Goal: Navigation & Orientation: Understand site structure

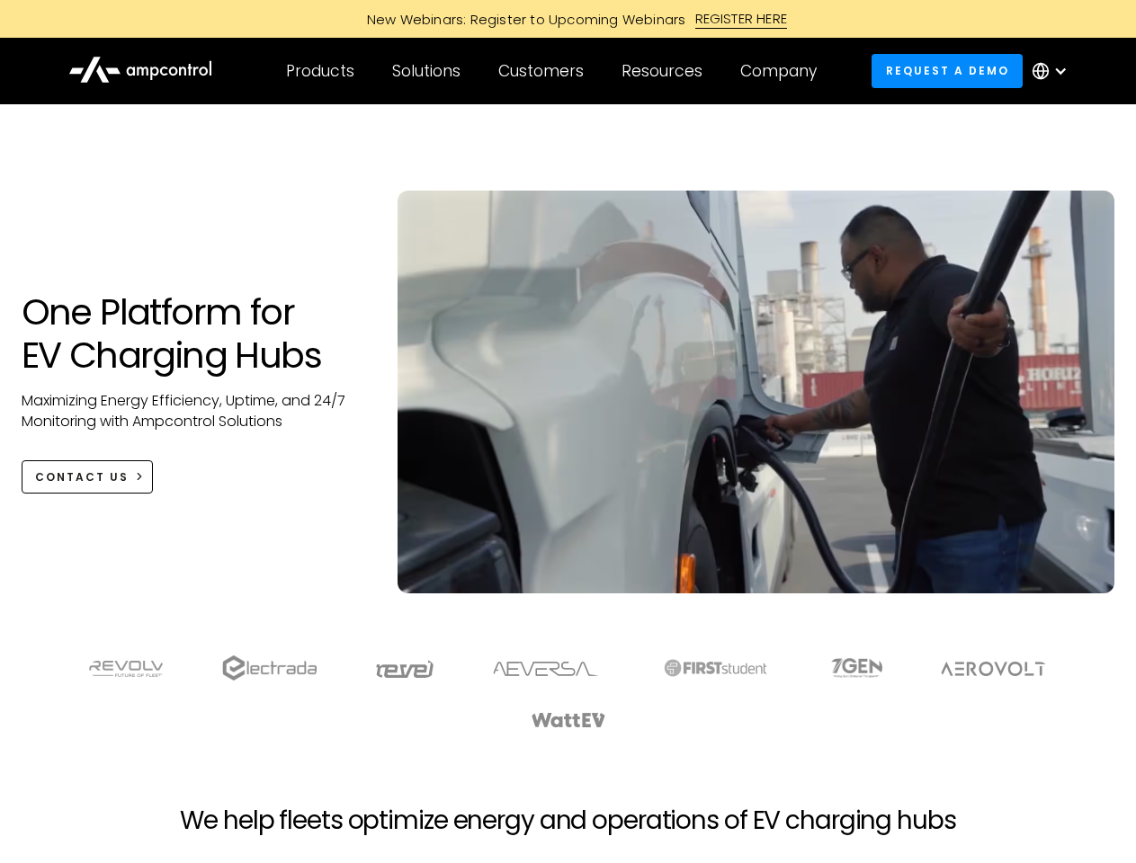
click at [553, 71] on div "Customers" at bounding box center [540, 71] width 85 height 20
click at [319, 71] on div "Products" at bounding box center [320, 71] width 68 height 20
click at [427, 71] on div "Solutions" at bounding box center [426, 71] width 68 height 20
click at [544, 71] on div "Customers" at bounding box center [540, 71] width 85 height 20
click at [666, 71] on div "Resources" at bounding box center [662, 71] width 81 height 20
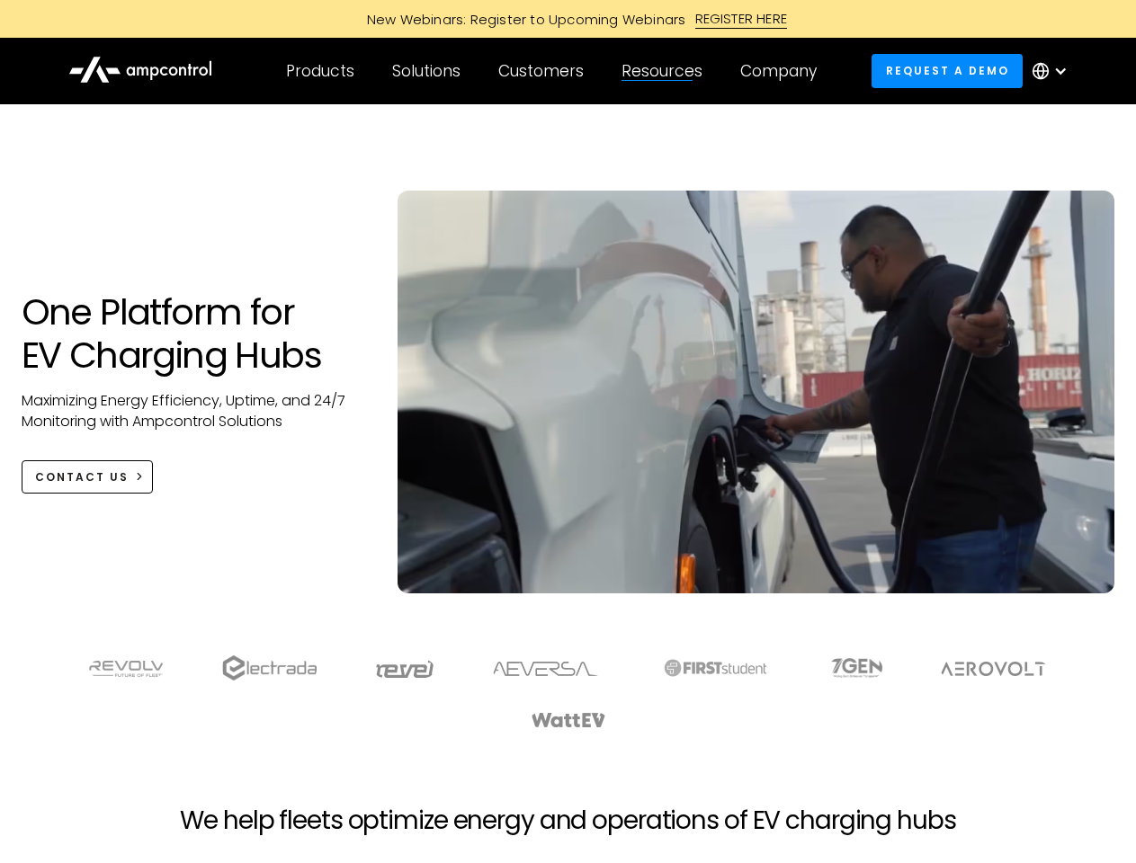
click at [784, 71] on div "Company" at bounding box center [778, 71] width 76 height 20
click at [1054, 71] on div at bounding box center [1060, 71] width 14 height 14
